Goal: Task Accomplishment & Management: Manage account settings

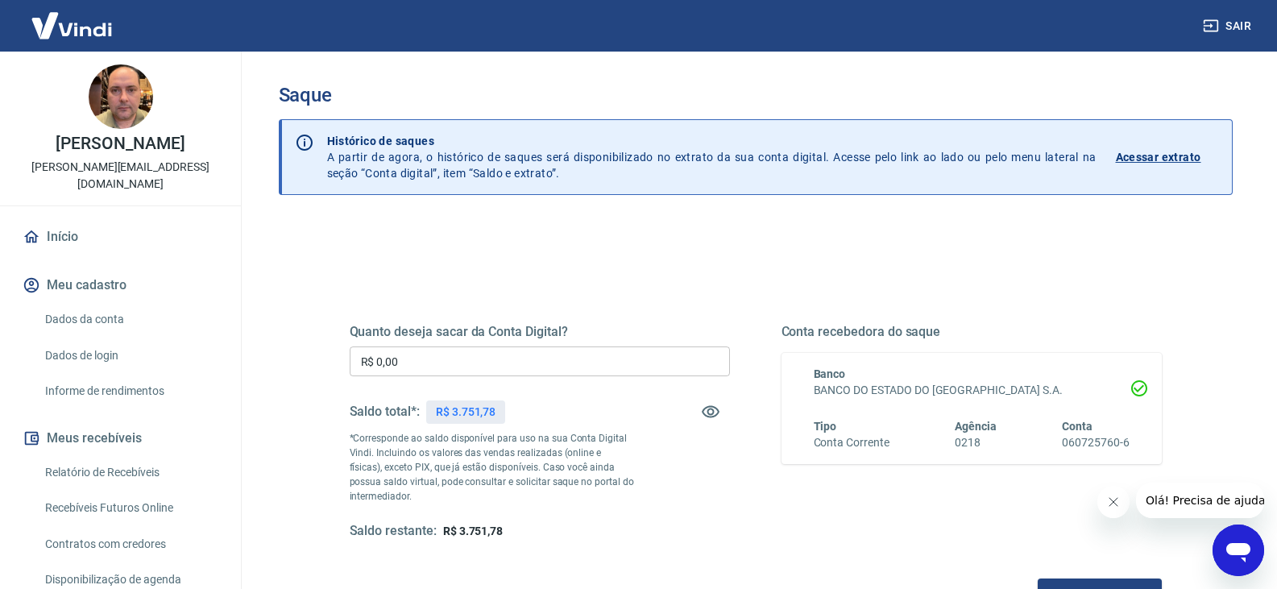
click at [449, 360] on input "R$ 0,00" at bounding box center [540, 361] width 380 height 30
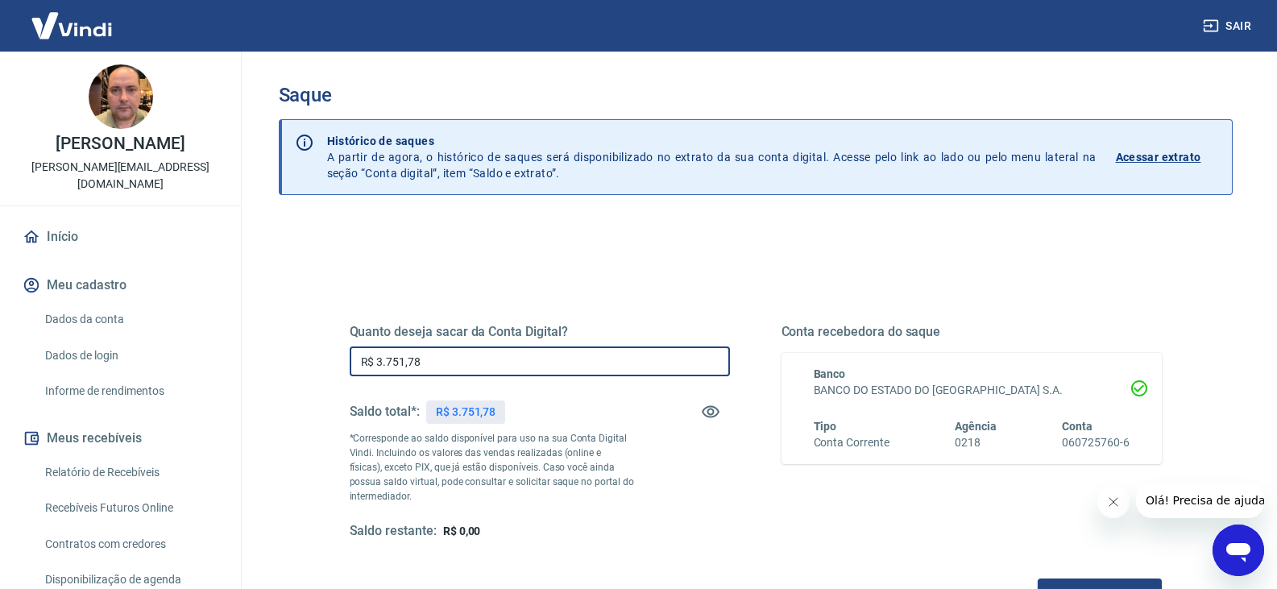
type input "R$ 3.751,78"
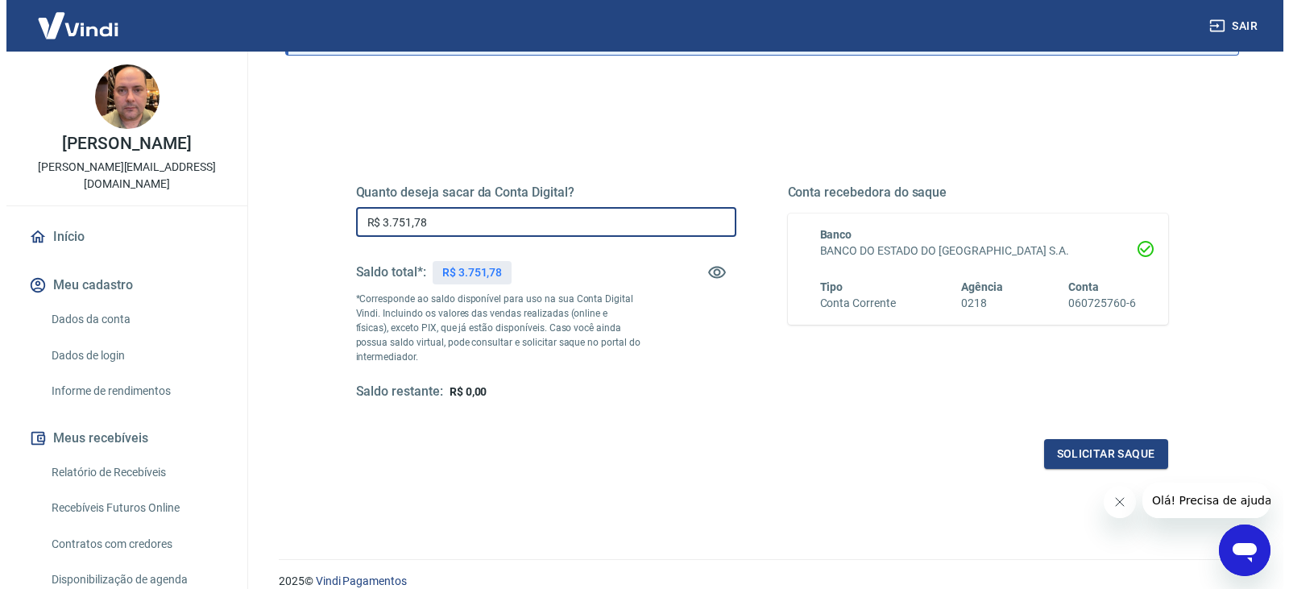
scroll to position [161, 0]
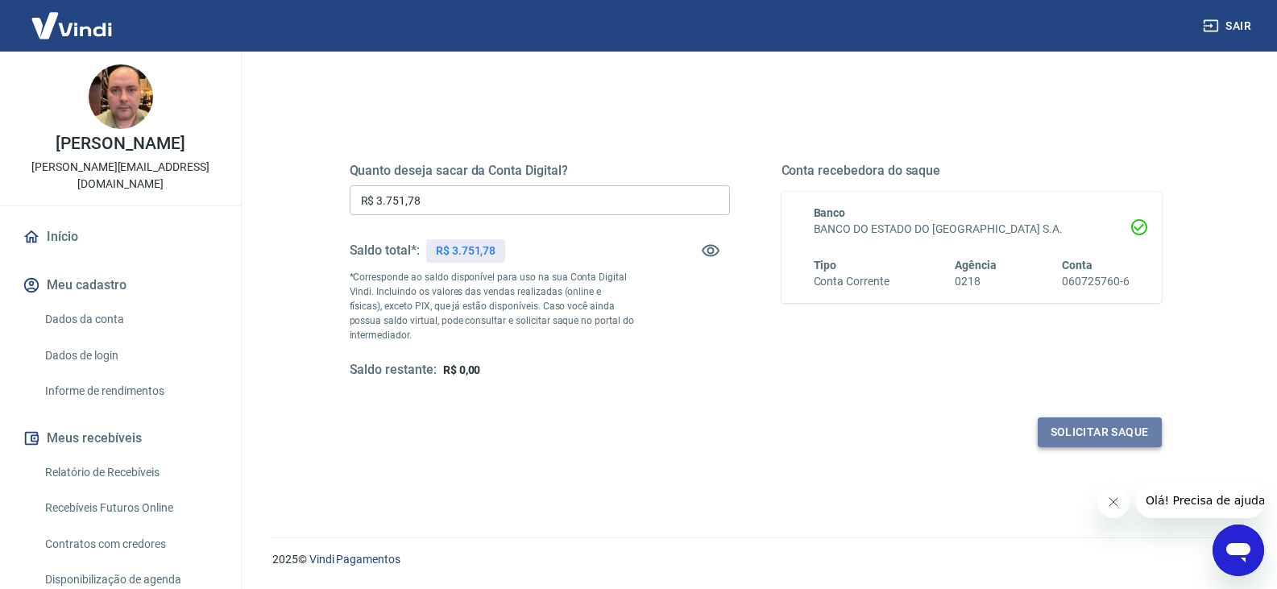
click at [1095, 429] on button "Solicitar saque" at bounding box center [1100, 432] width 124 height 30
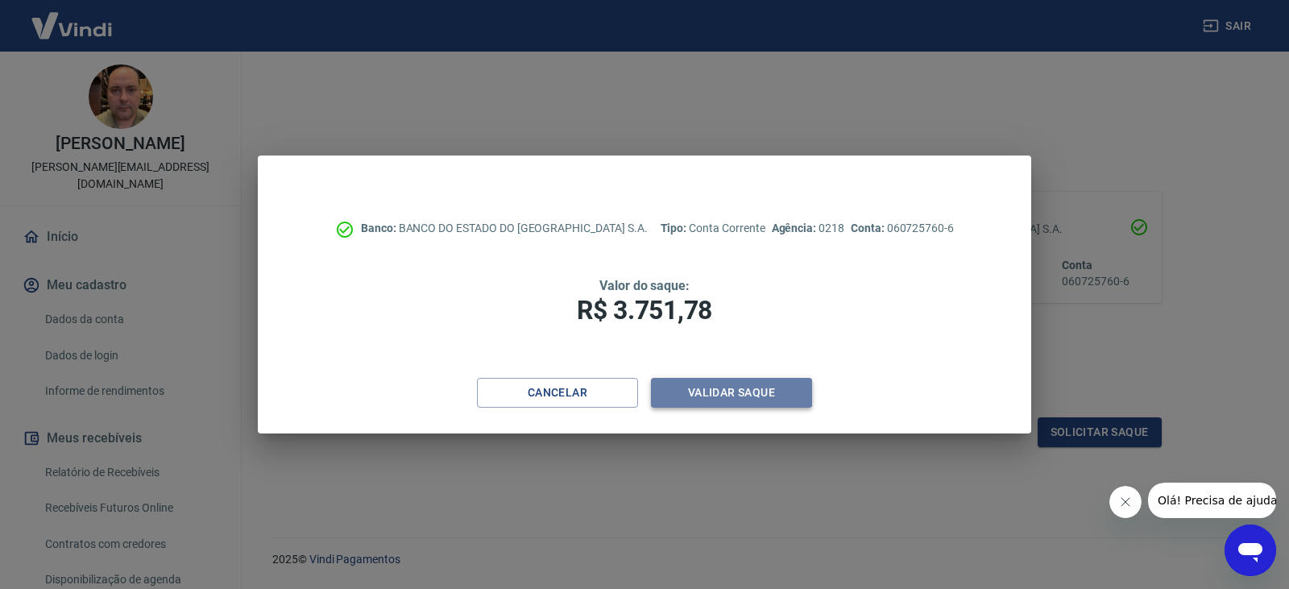
click at [719, 392] on button "Validar saque" at bounding box center [731, 393] width 161 height 30
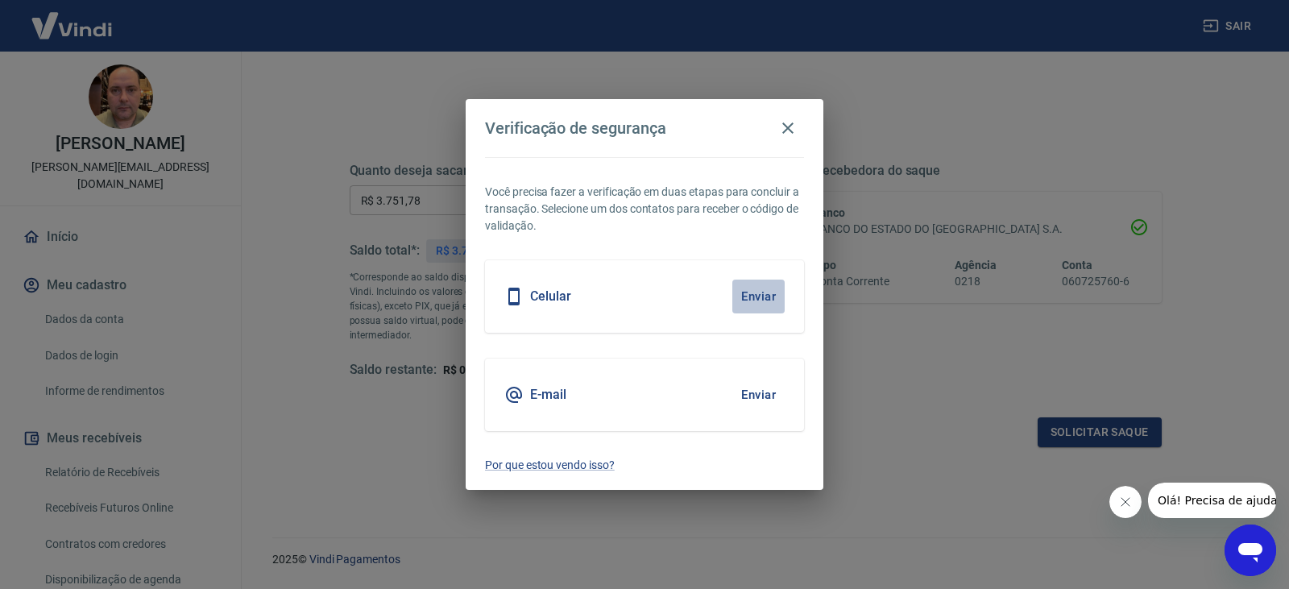
click at [760, 296] on button "Enviar" at bounding box center [758, 297] width 52 height 34
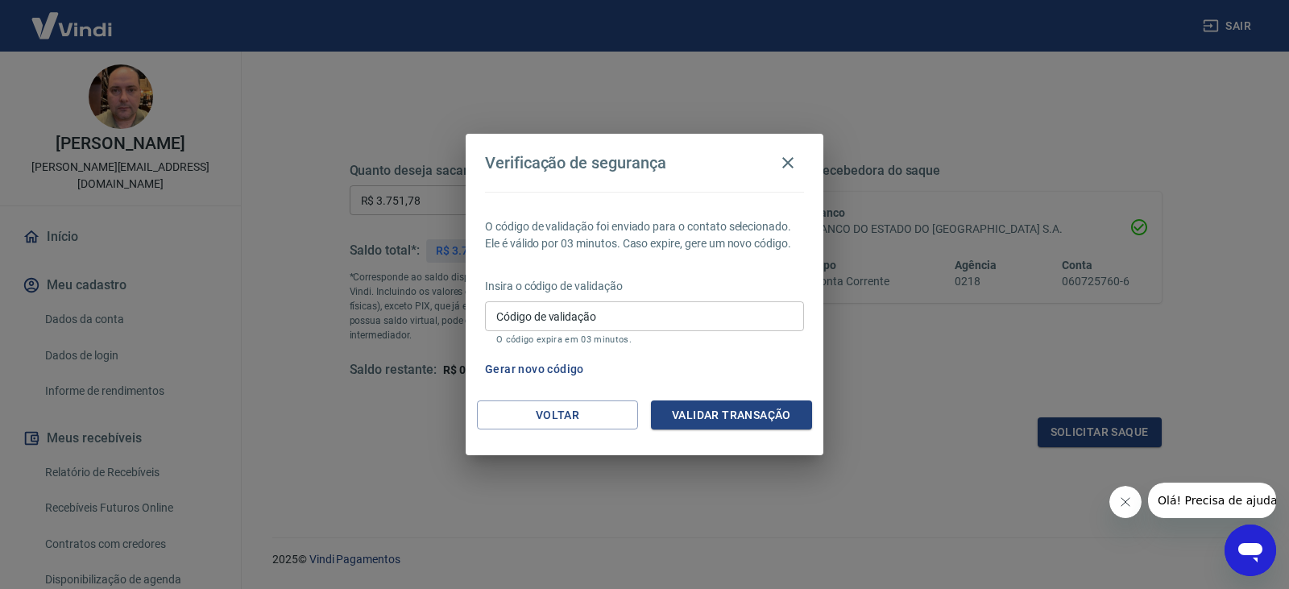
click at [723, 324] on input "Código de validação" at bounding box center [644, 316] width 319 height 30
type input "202553"
click at [748, 423] on button "Validar transação" at bounding box center [731, 415] width 161 height 30
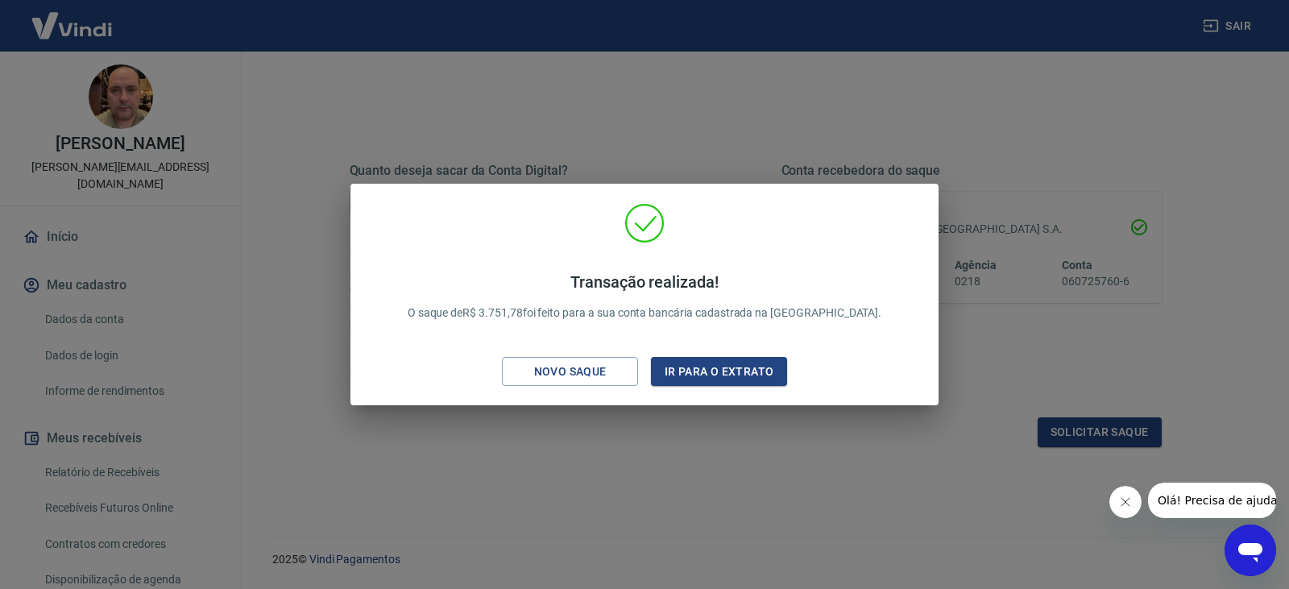
click at [1007, 143] on div "Transação realizada! O saque de R$ 3.751,78 foi feito para a sua conta bancária…" at bounding box center [644, 294] width 1289 height 589
